Goal: Check status: Verify the current state of an ongoing process or item

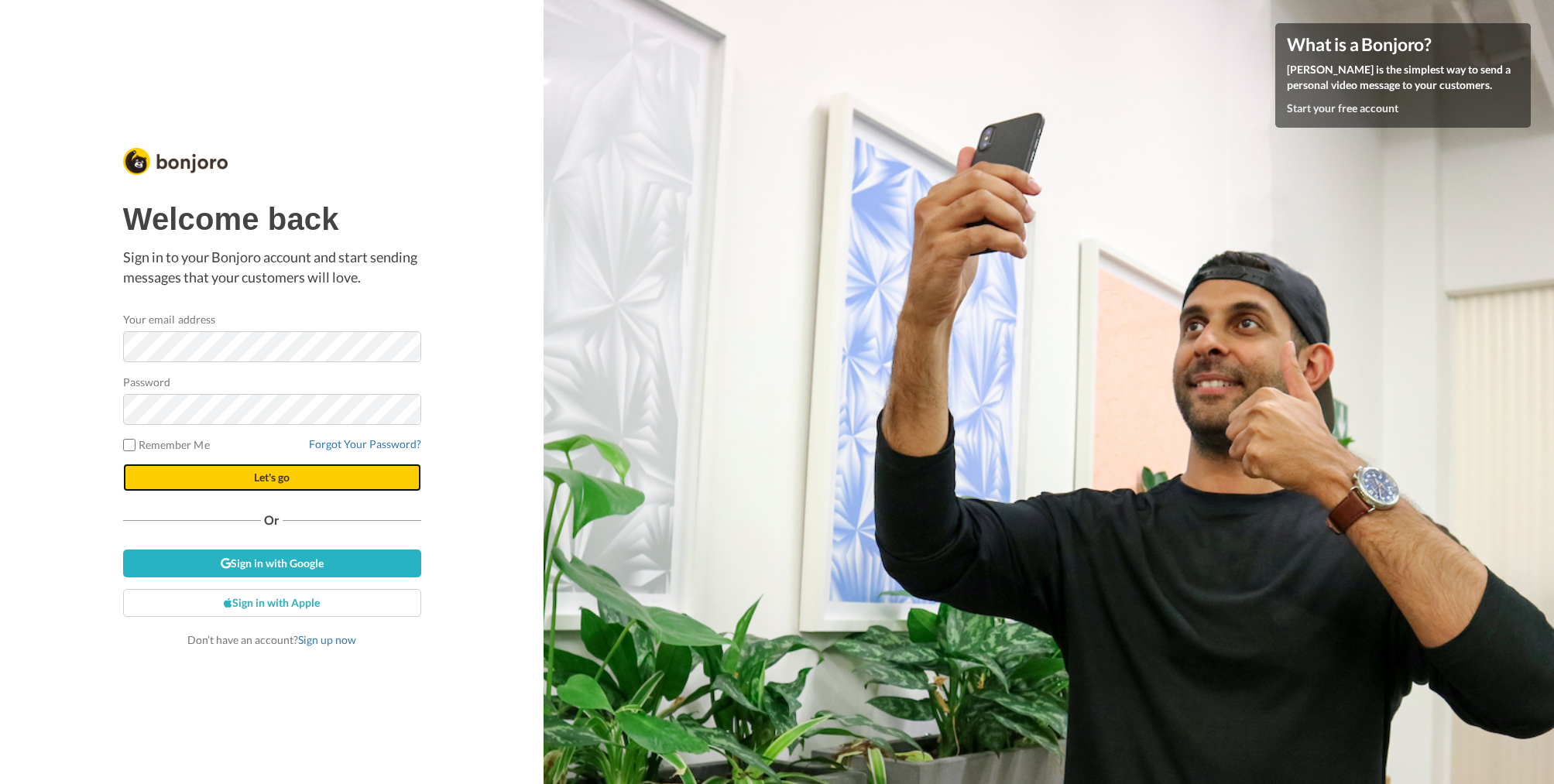
click at [263, 468] on button "Let's go" at bounding box center [272, 478] width 298 height 28
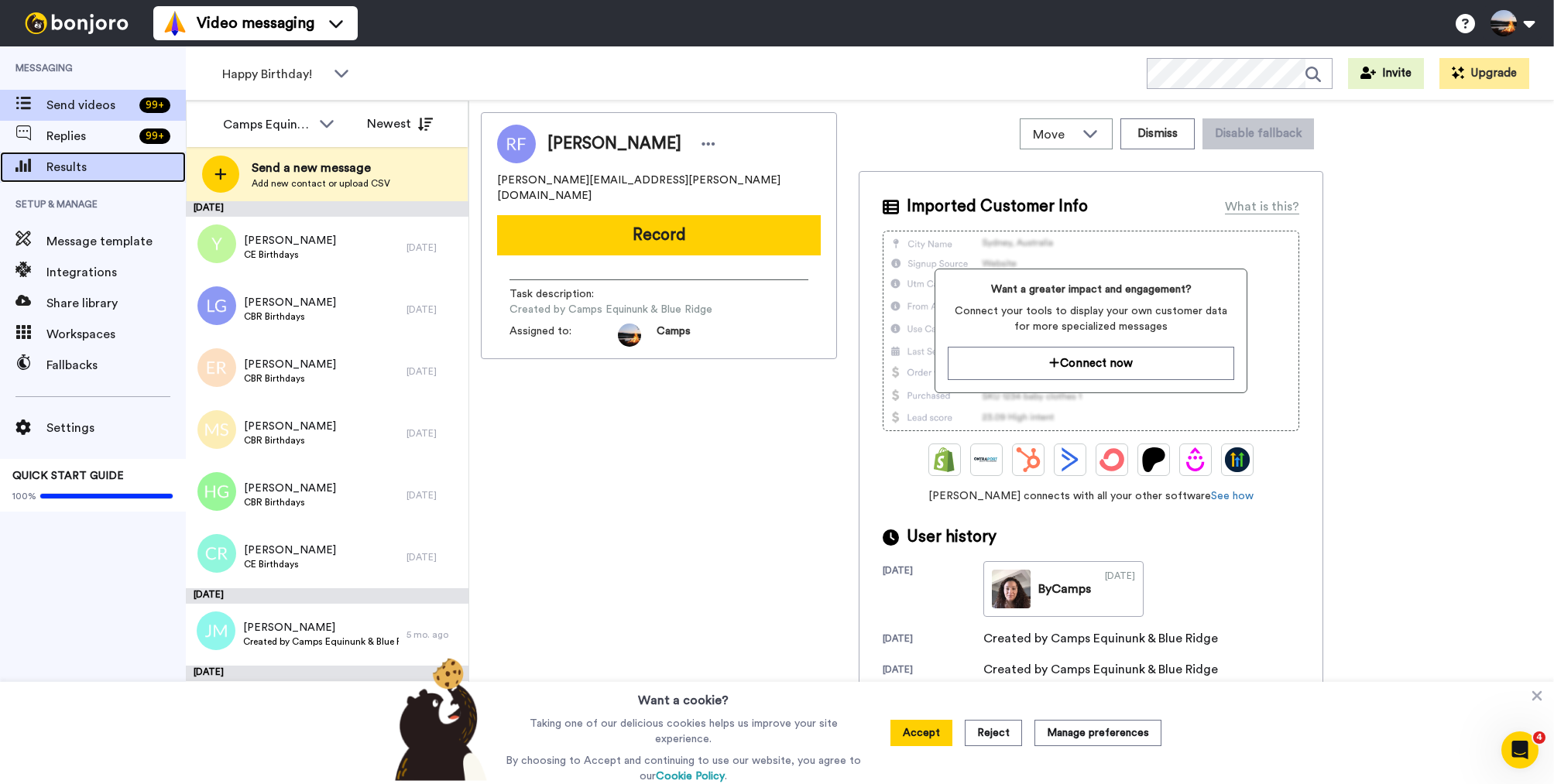
click at [76, 160] on span "Results" at bounding box center [115, 167] width 139 height 19
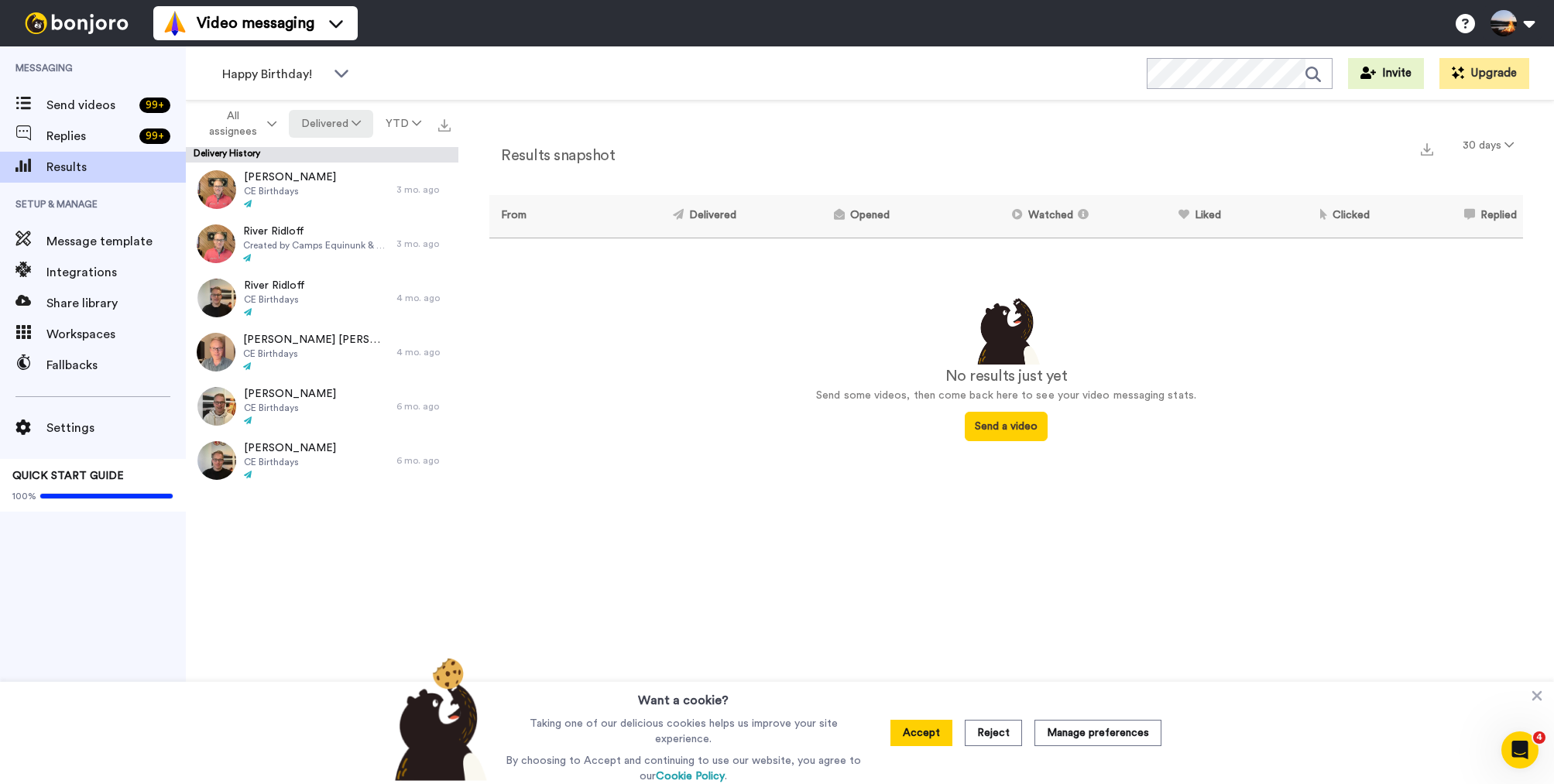
click at [338, 122] on button "Delivered" at bounding box center [330, 124] width 84 height 28
click at [331, 156] on div "Delivered" at bounding box center [333, 156] width 72 height 17
click at [63, 134] on span "Replies" at bounding box center [89, 136] width 87 height 19
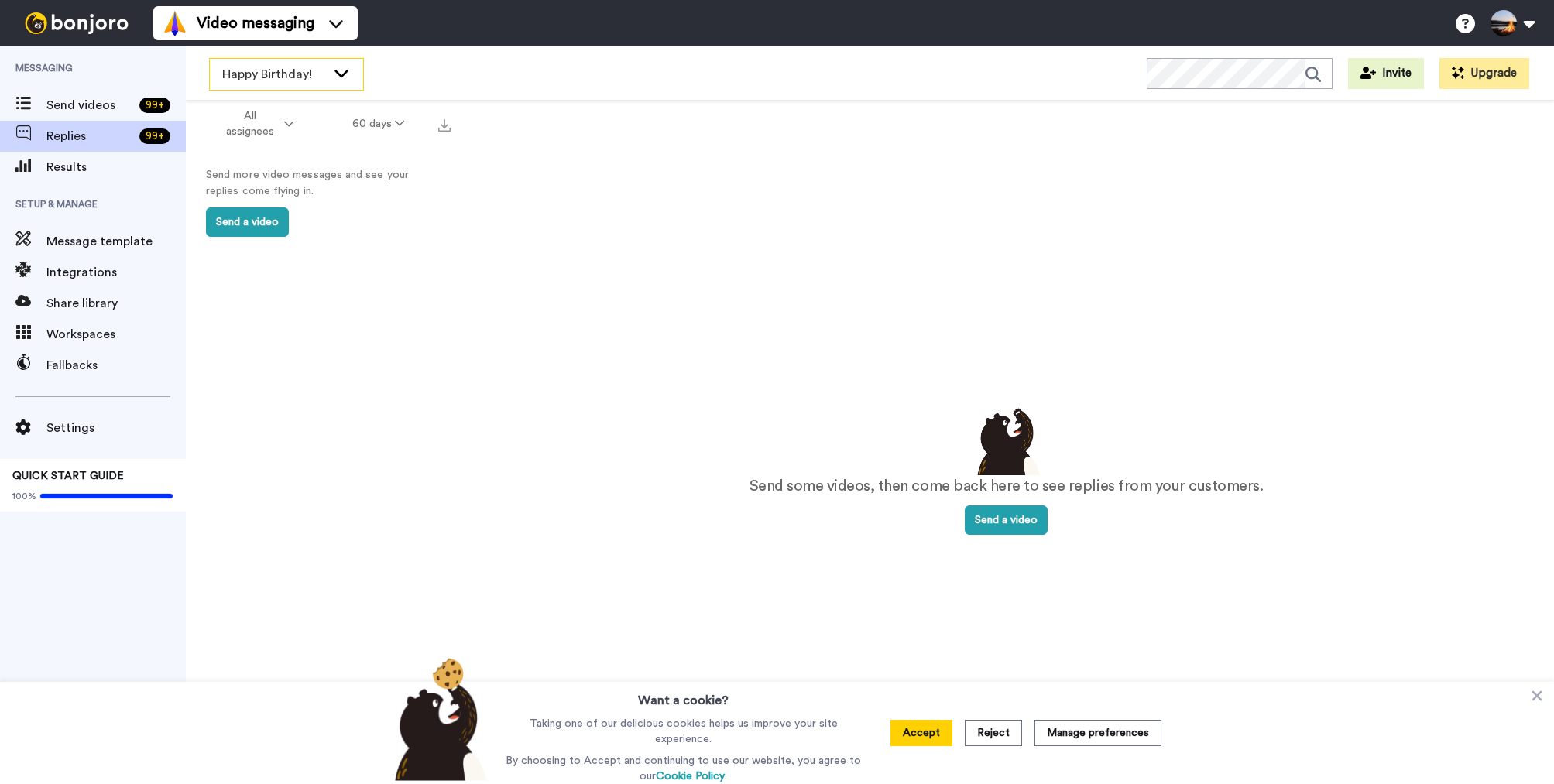
click at [352, 76] on div "Happy Birthday!" at bounding box center [287, 74] width 153 height 31
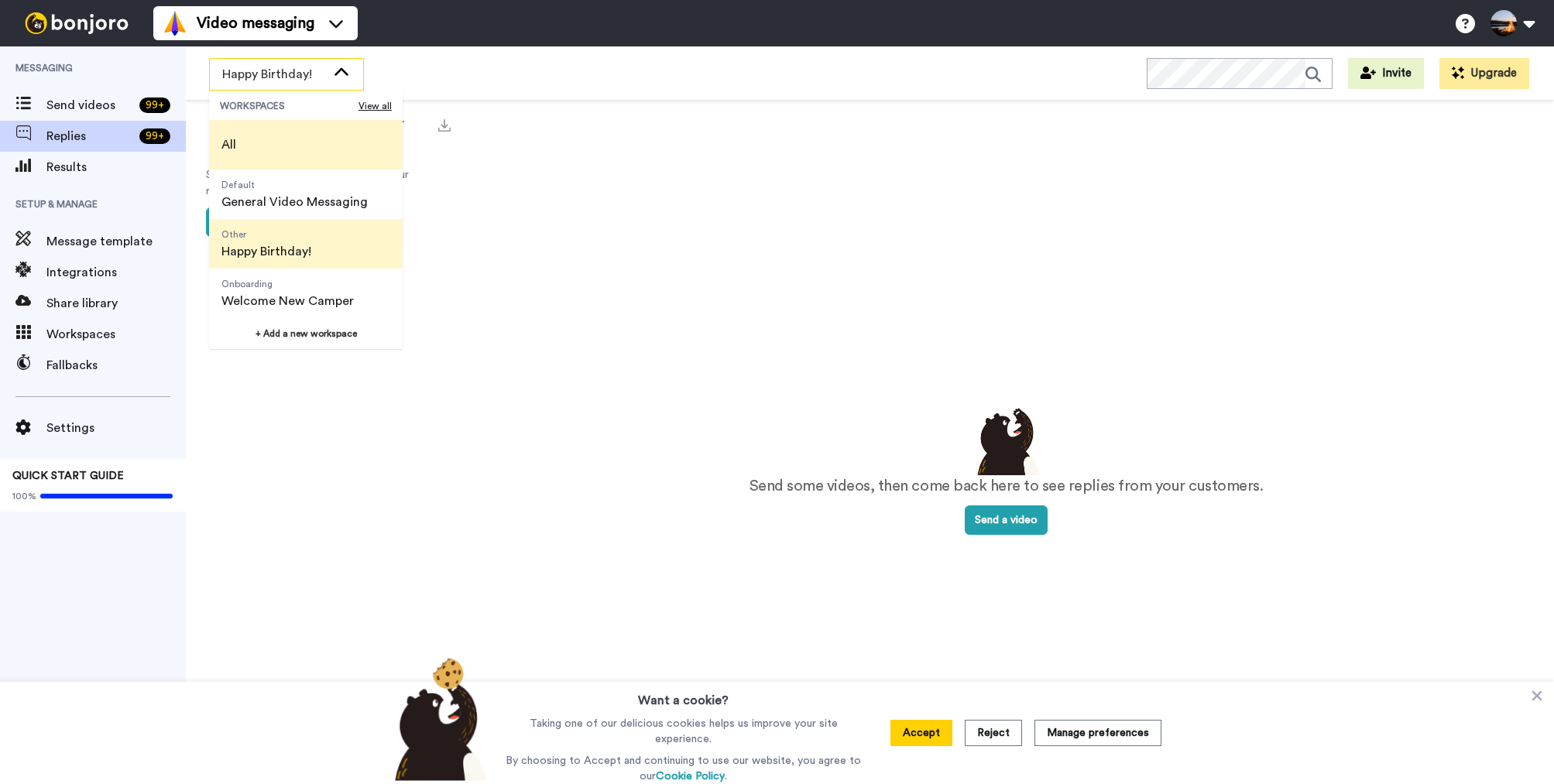
click at [272, 162] on li "All" at bounding box center [306, 145] width 194 height 49
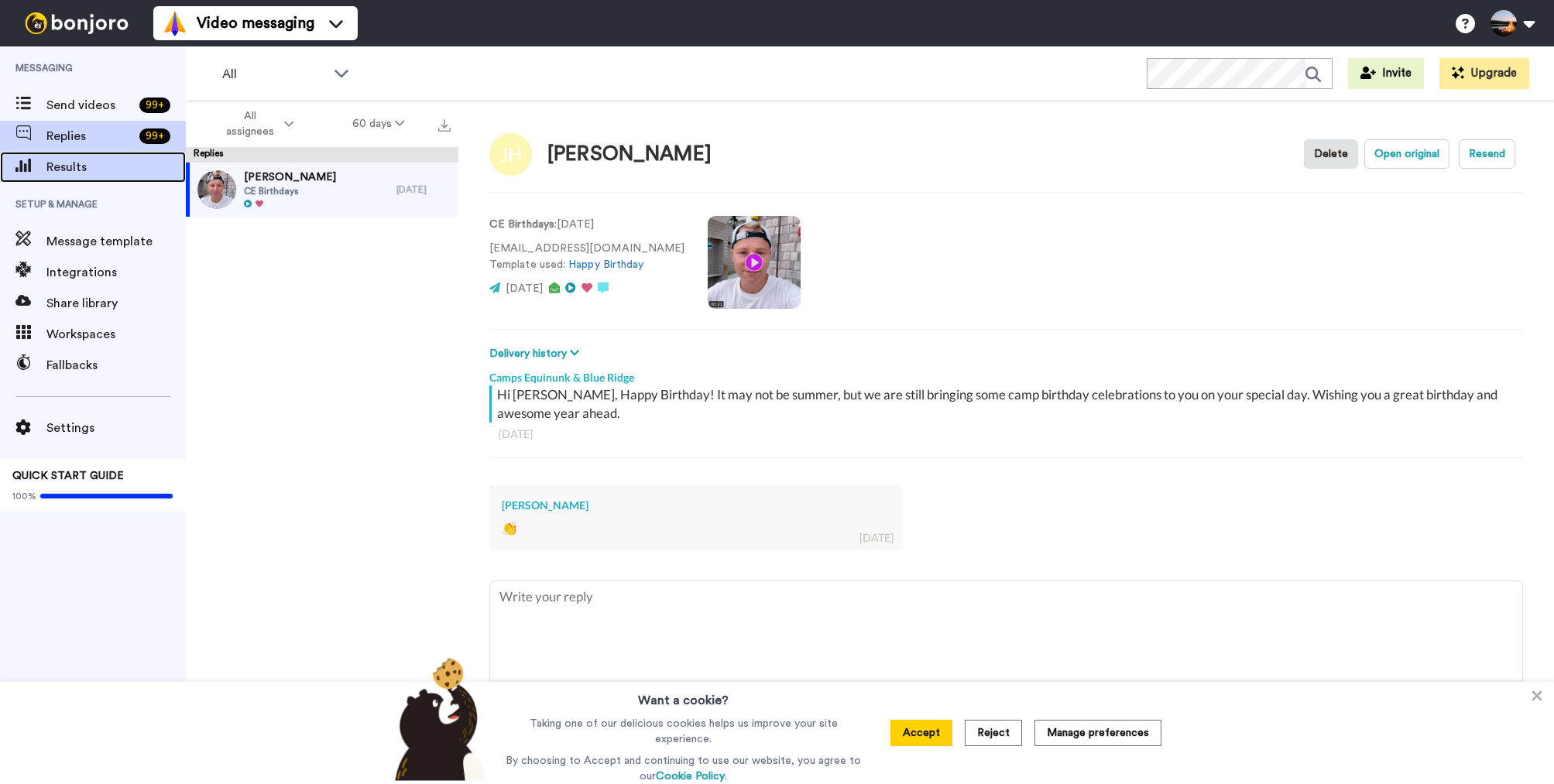
click at [72, 153] on div "Results" at bounding box center [92, 167] width 185 height 31
